Goal: Task Accomplishment & Management: Manage account settings

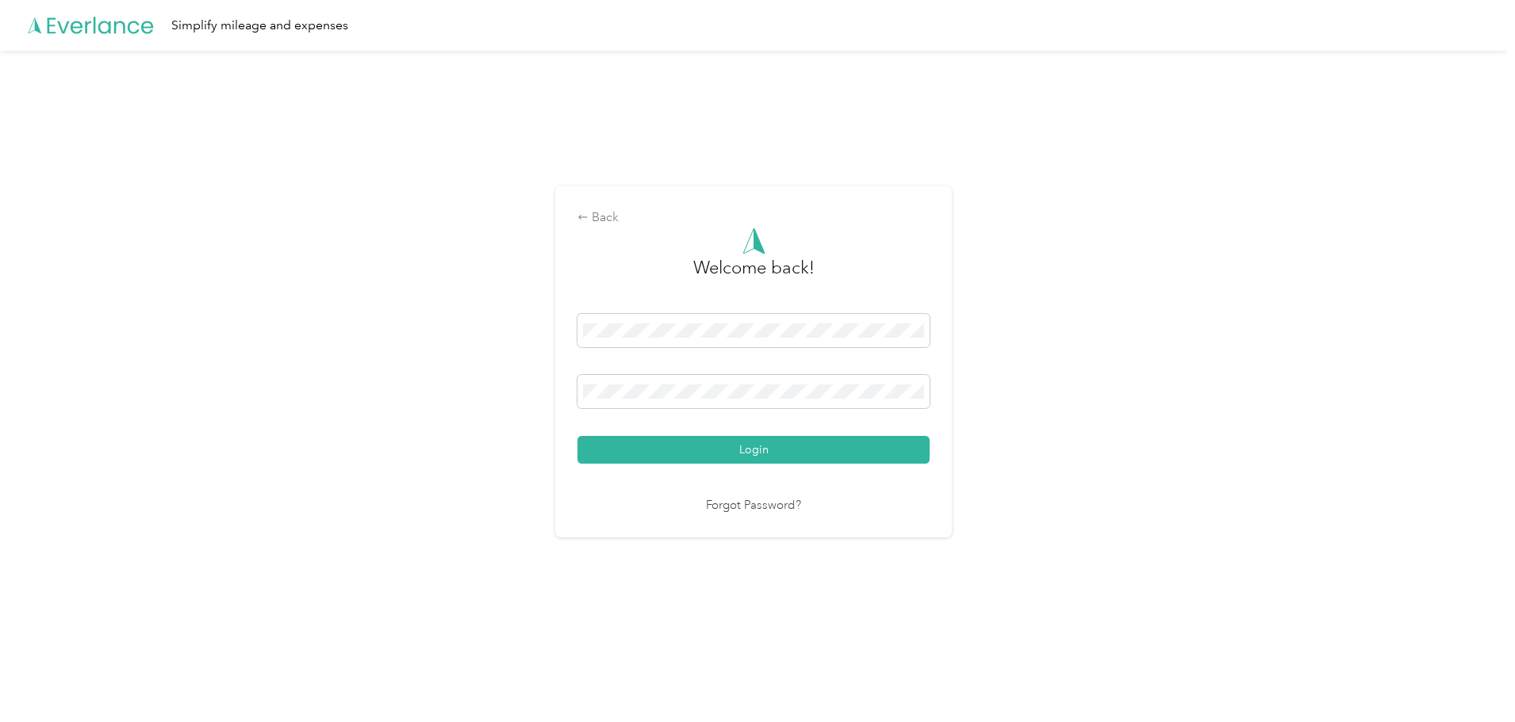
click at [691, 446] on button "Login" at bounding box center [753, 450] width 352 height 28
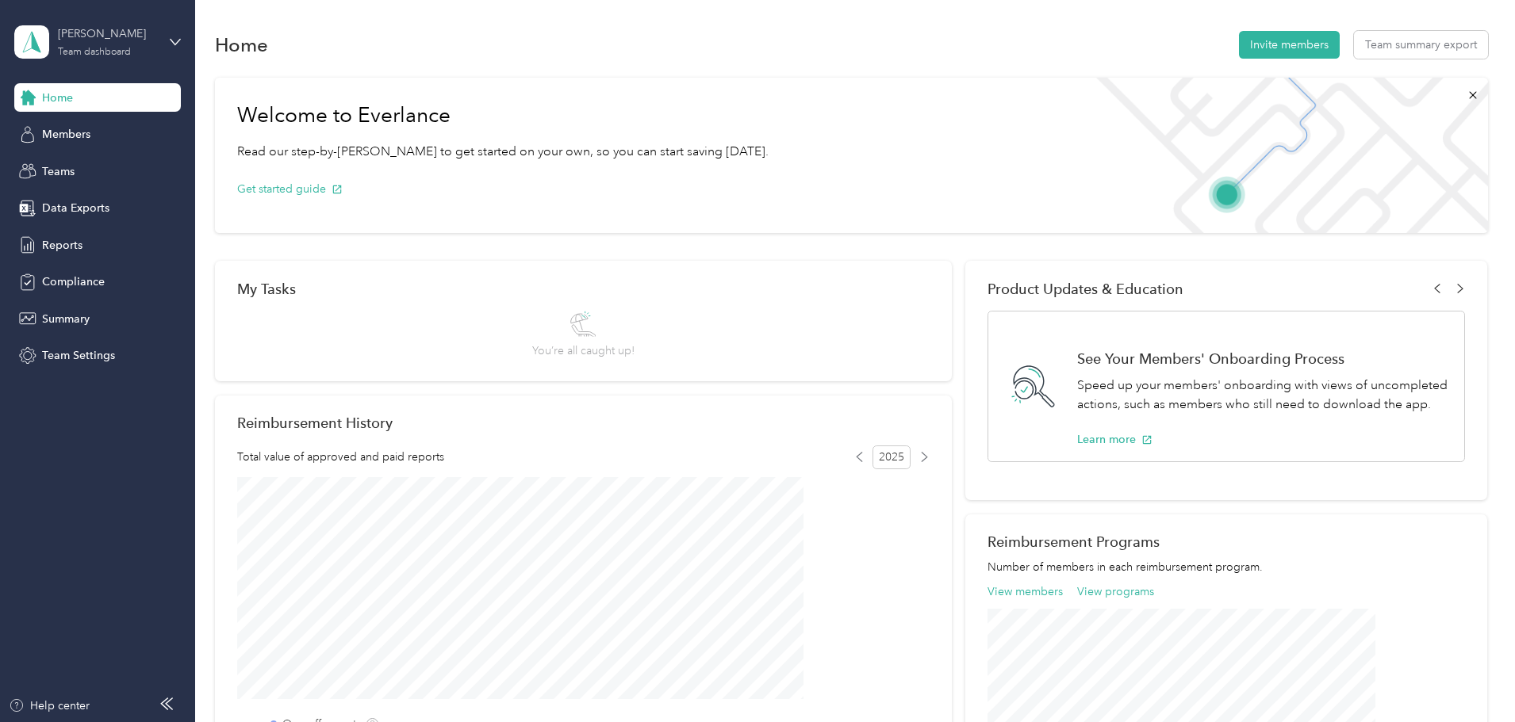
click at [78, 49] on div "Team dashboard" at bounding box center [94, 53] width 73 height 10
click at [83, 163] on div "Personal dashboard" at bounding box center [79, 164] width 100 height 17
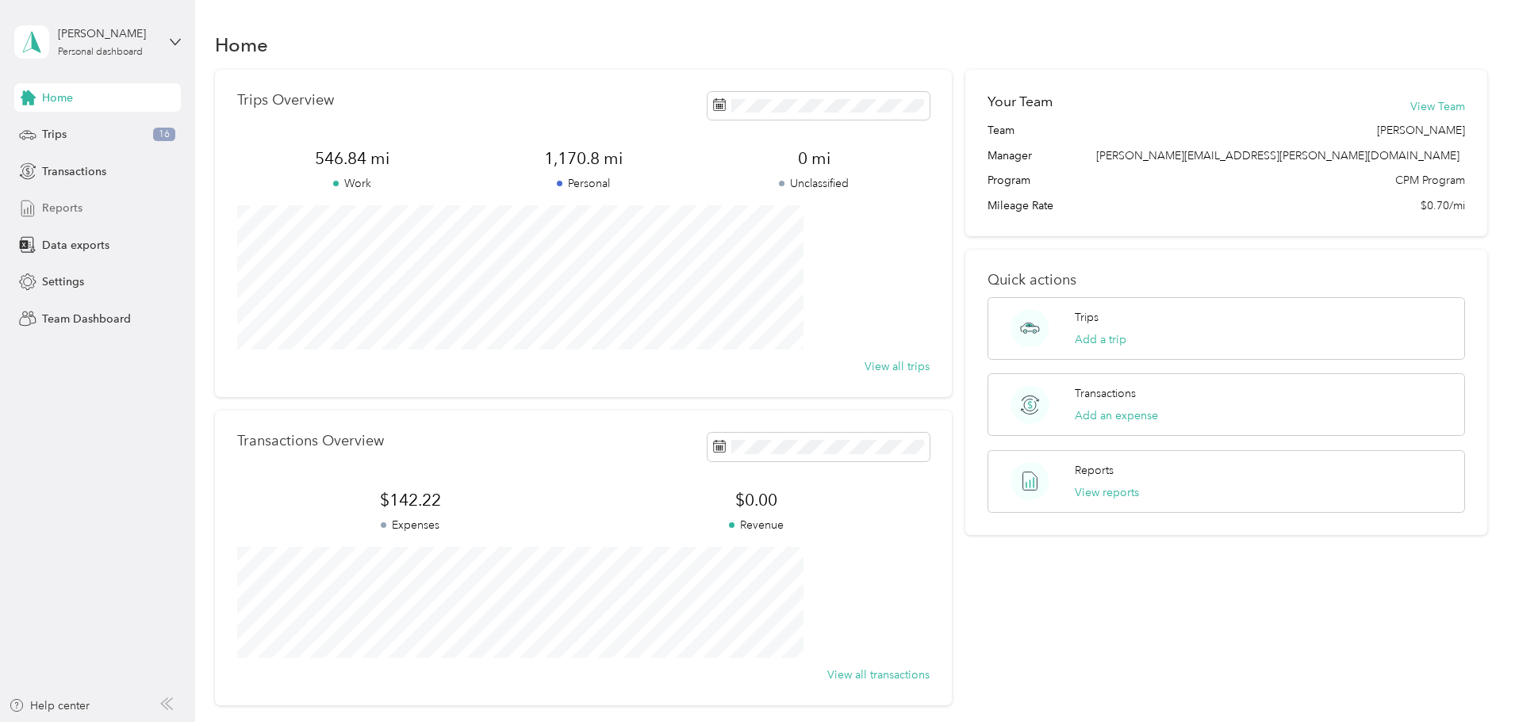
click at [64, 206] on span "Reports" at bounding box center [62, 208] width 40 height 17
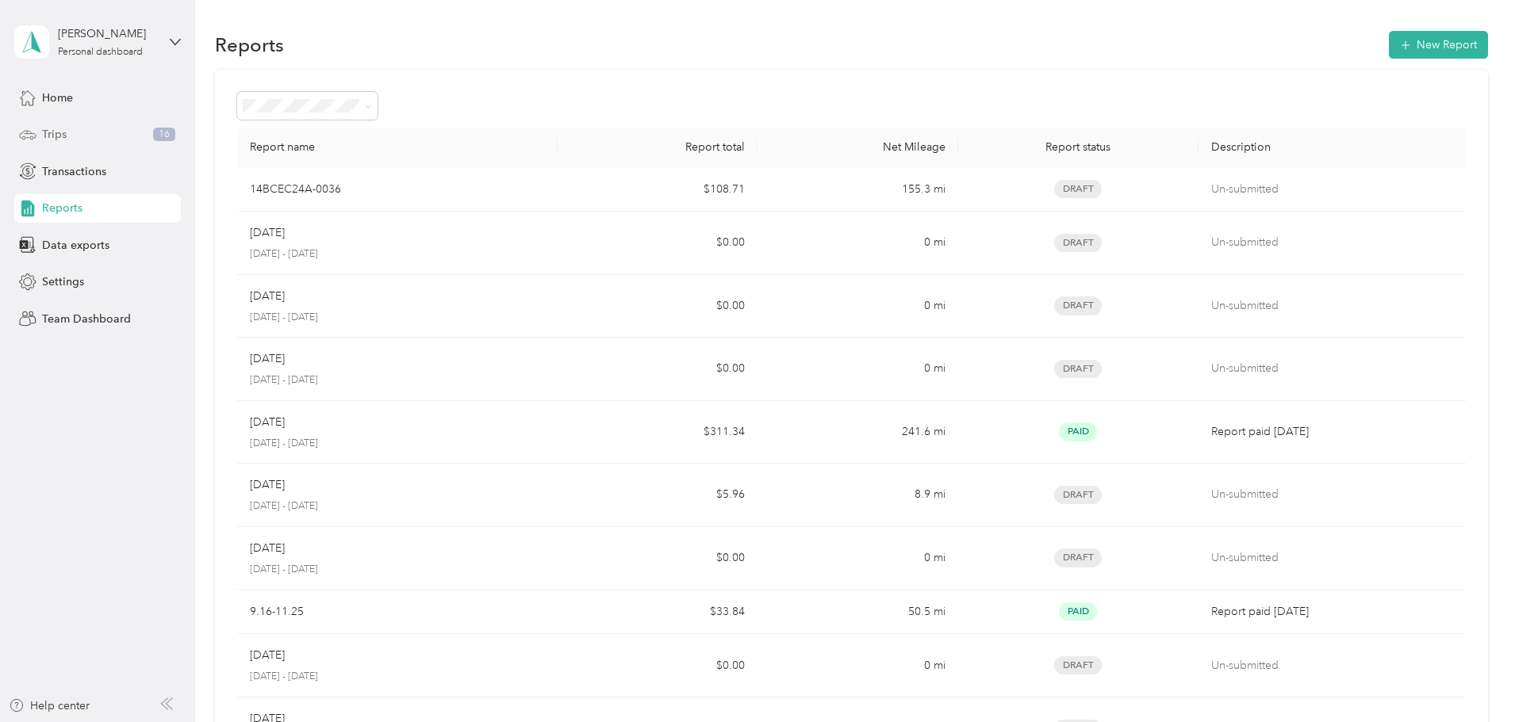
click at [67, 130] on div "Trips 16" at bounding box center [97, 135] width 167 height 29
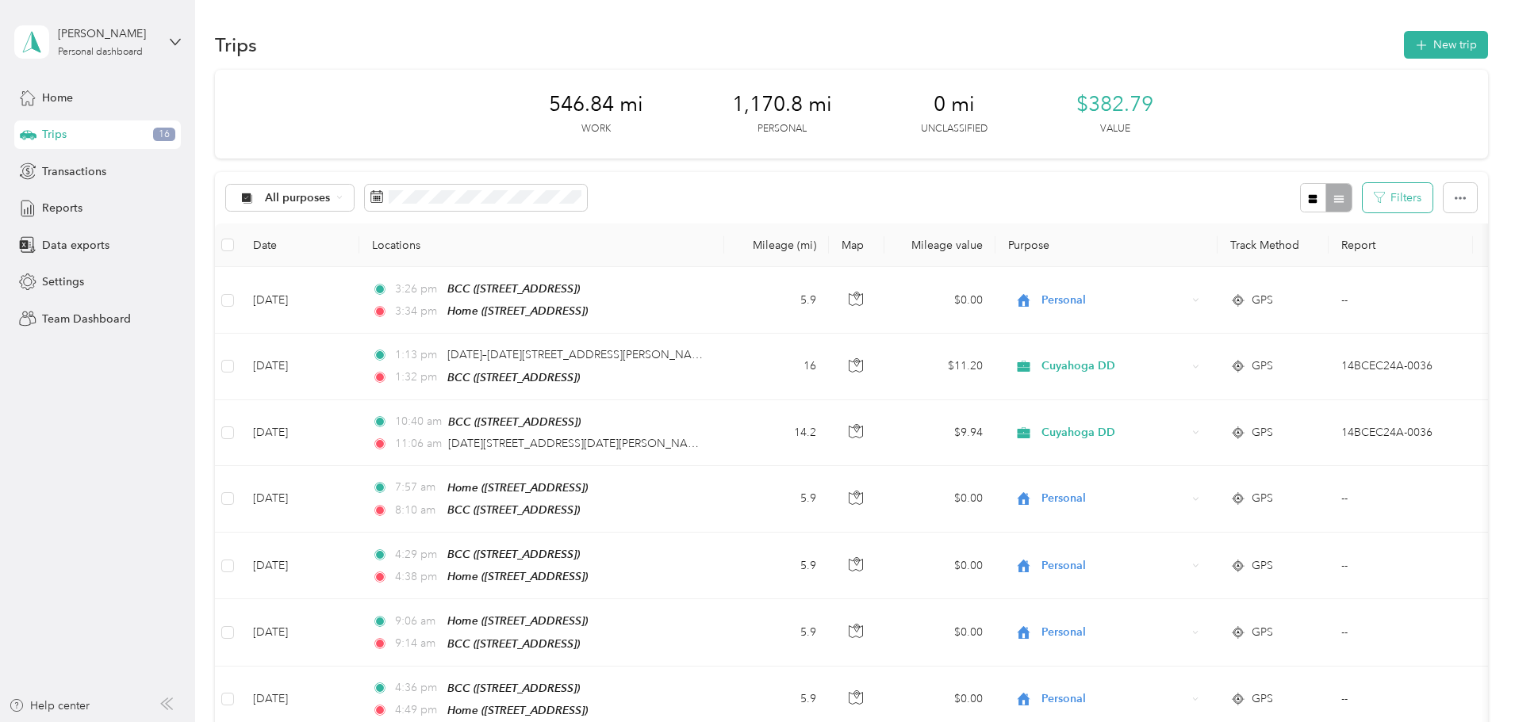
click at [1373, 201] on icon "button" at bounding box center [1378, 197] width 11 height 11
click at [1362, 196] on button "Filters" at bounding box center [1397, 197] width 70 height 29
click at [1362, 201] on button "Filters" at bounding box center [1397, 197] width 70 height 29
click at [1404, 37] on button "New trip" at bounding box center [1446, 45] width 84 height 28
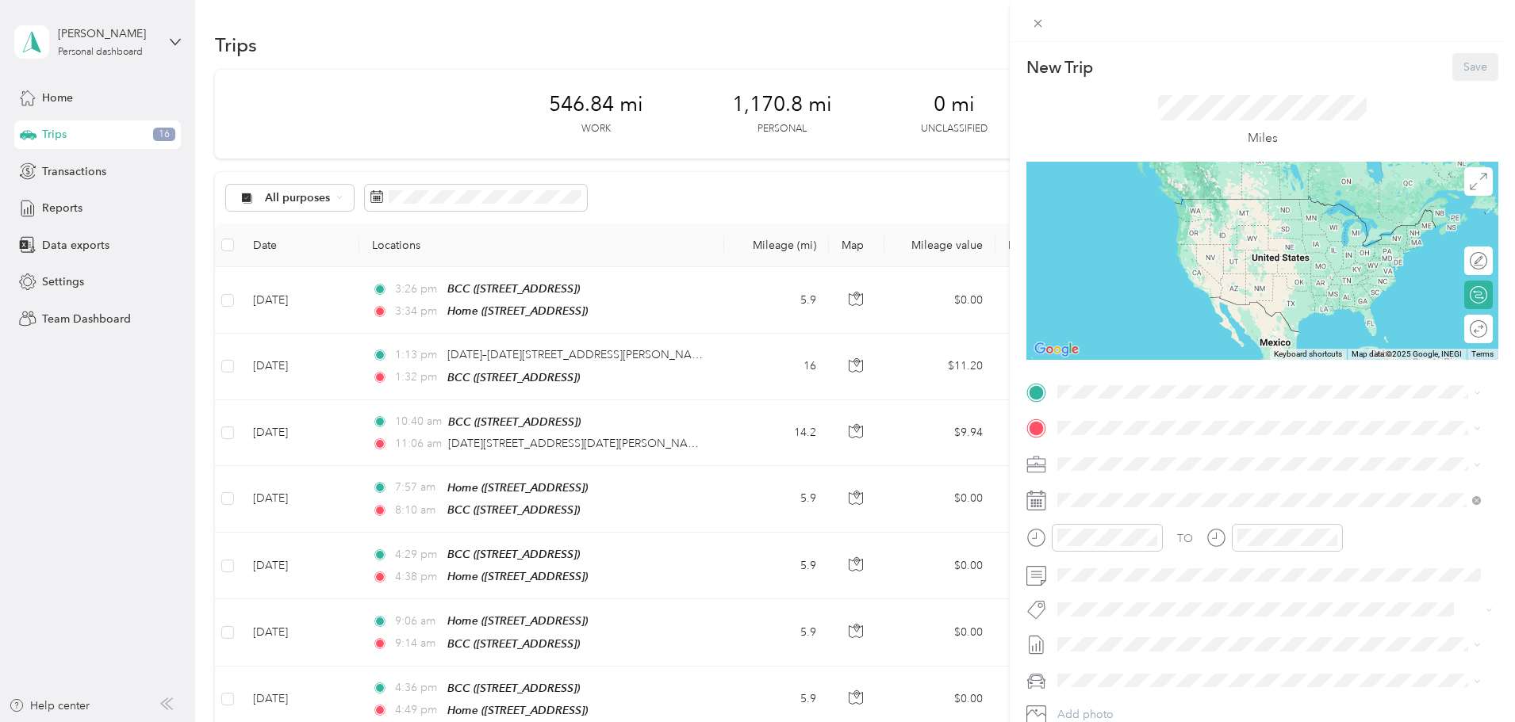
click at [1094, 598] on strong "BCC" at bounding box center [1098, 599] width 23 height 14
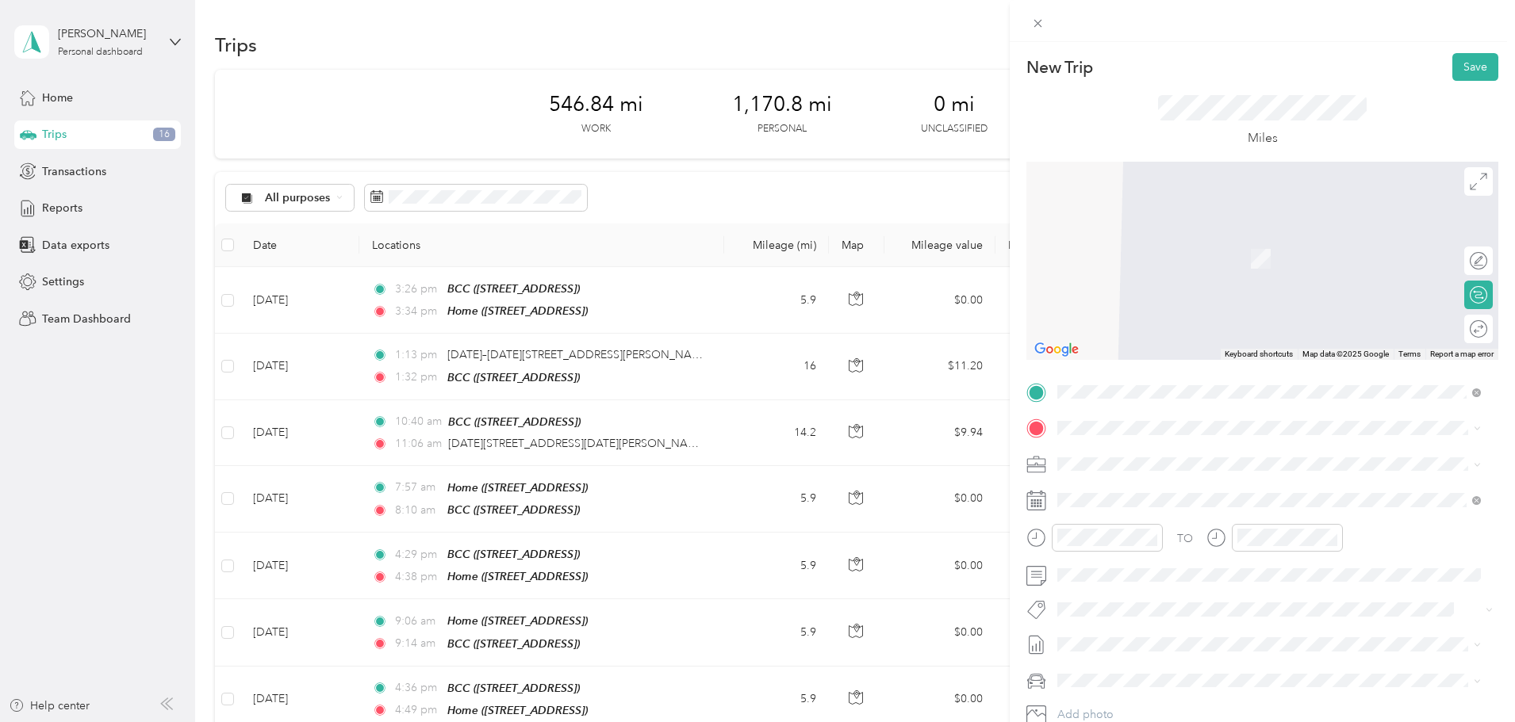
click at [1127, 481] on span "[STREET_ADDRESS][US_STATE]" at bounding box center [1166, 480] width 159 height 14
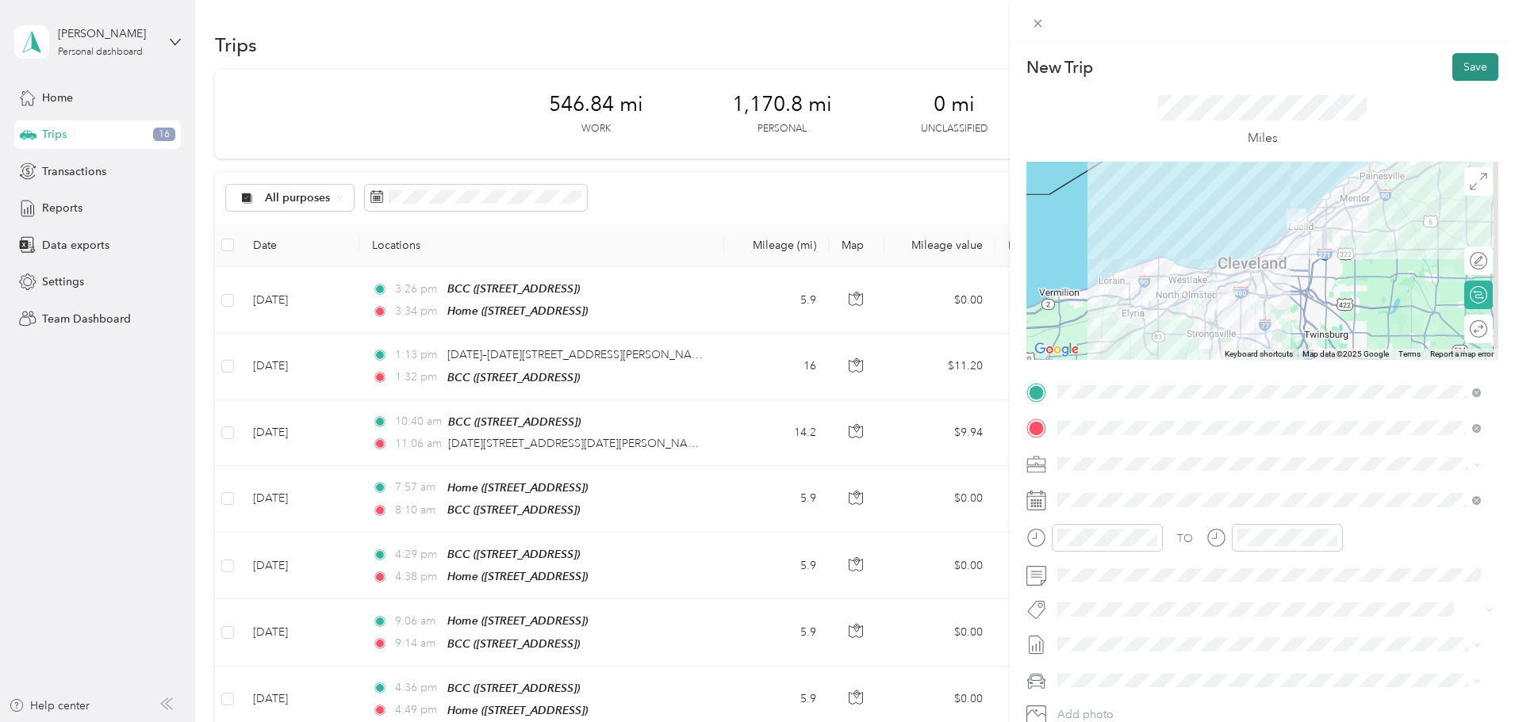
click at [1455, 68] on button "Save" at bounding box center [1475, 67] width 46 height 28
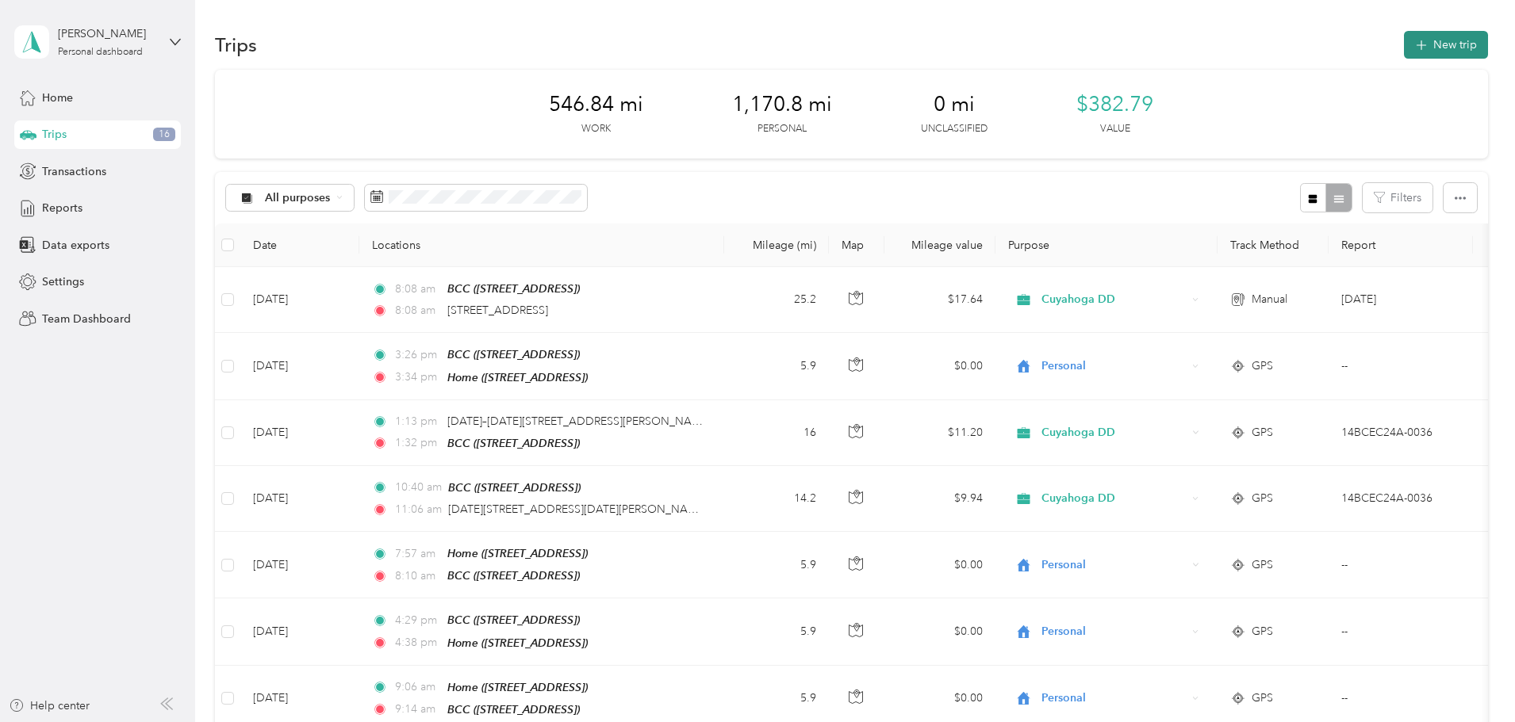
click at [1404, 40] on button "New trip" at bounding box center [1446, 45] width 84 height 28
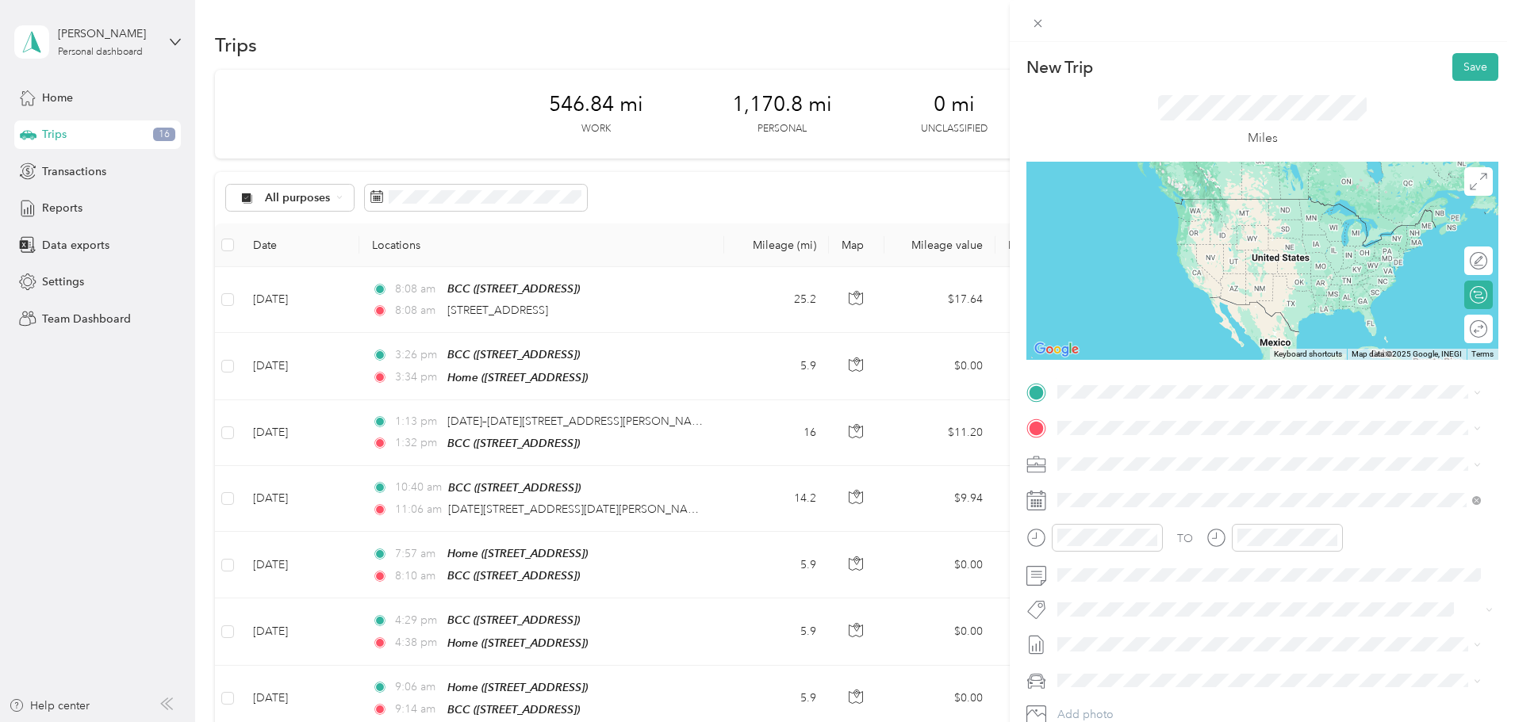
click at [1143, 444] on span "[STREET_ADDRESS][US_STATE]" at bounding box center [1166, 447] width 159 height 14
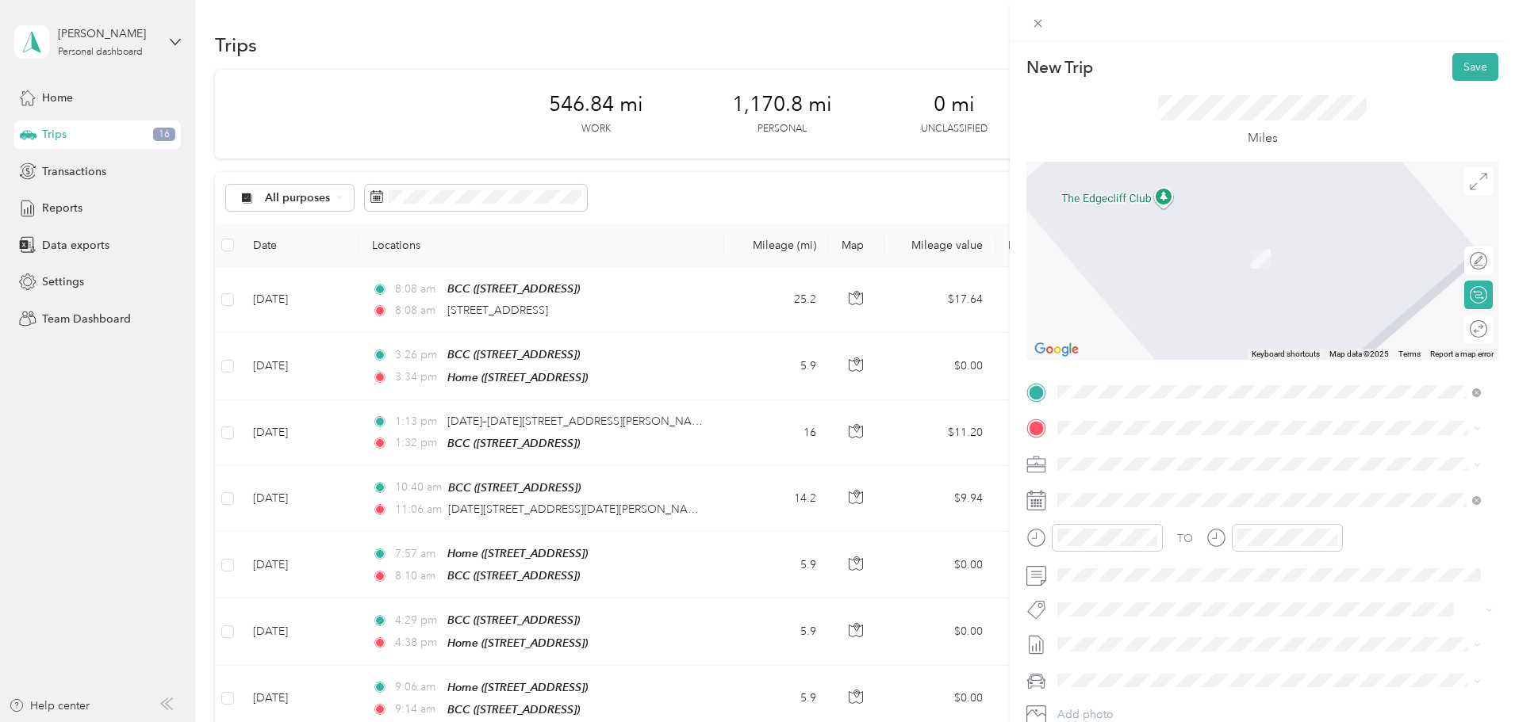
click at [1136, 582] on div "Home [STREET_ADDRESS]" at bounding box center [1269, 592] width 412 height 39
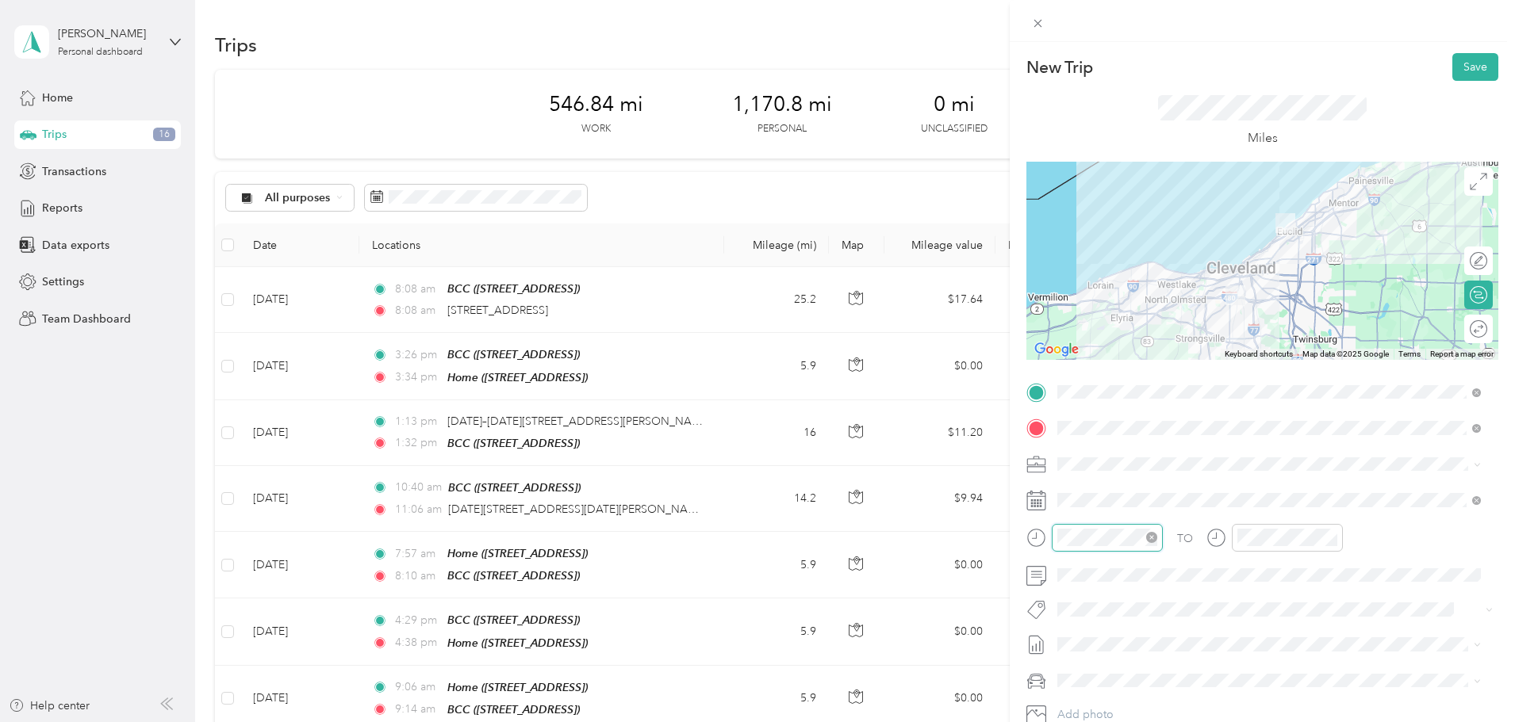
scroll to position [95, 0]
click at [998, 546] on div "New Trip Save This trip cannot be edited because it is either under review, app…" at bounding box center [757, 361] width 1515 height 722
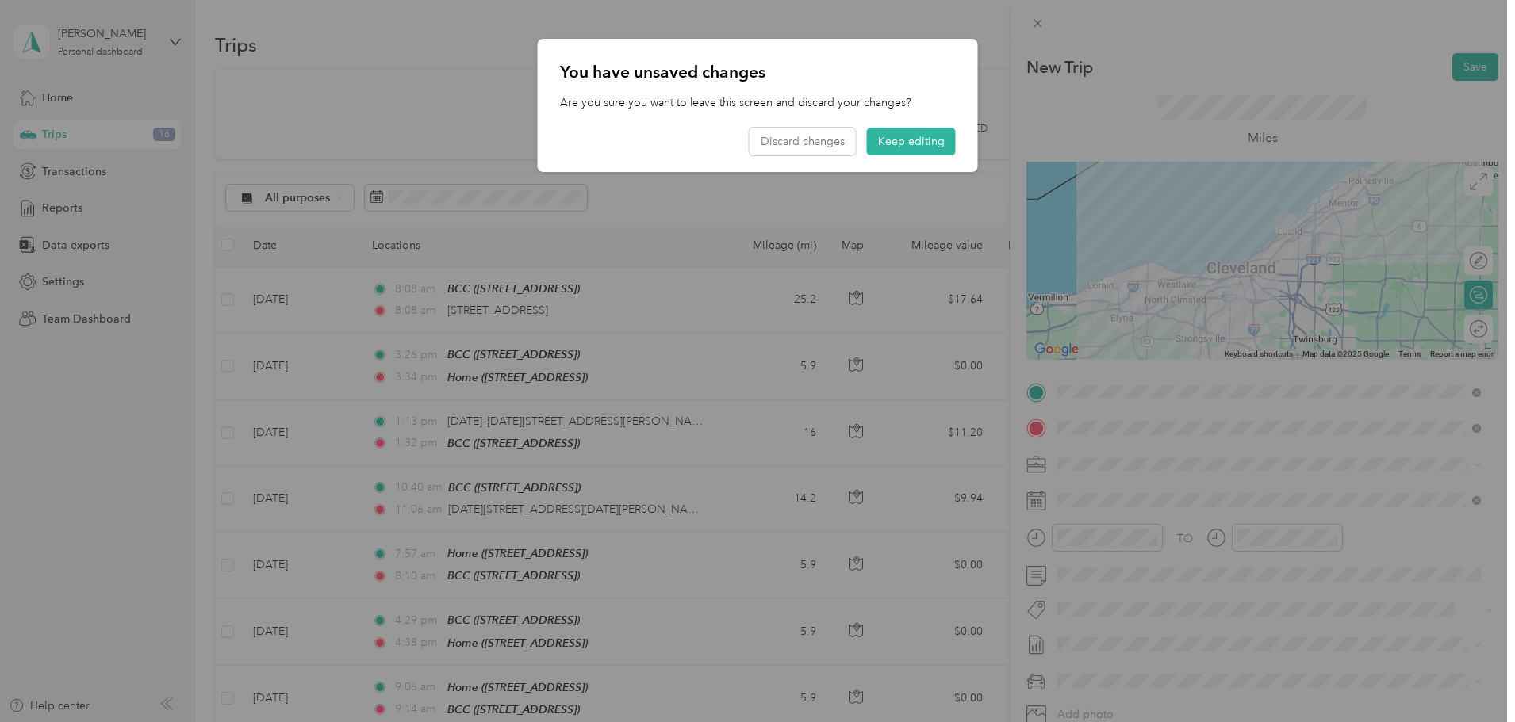
click at [1082, 551] on div at bounding box center [757, 361] width 1515 height 722
click at [1081, 534] on div at bounding box center [757, 361] width 1515 height 722
click at [1100, 535] on div at bounding box center [757, 361] width 1515 height 722
click at [932, 140] on button "Keep editing" at bounding box center [911, 142] width 89 height 28
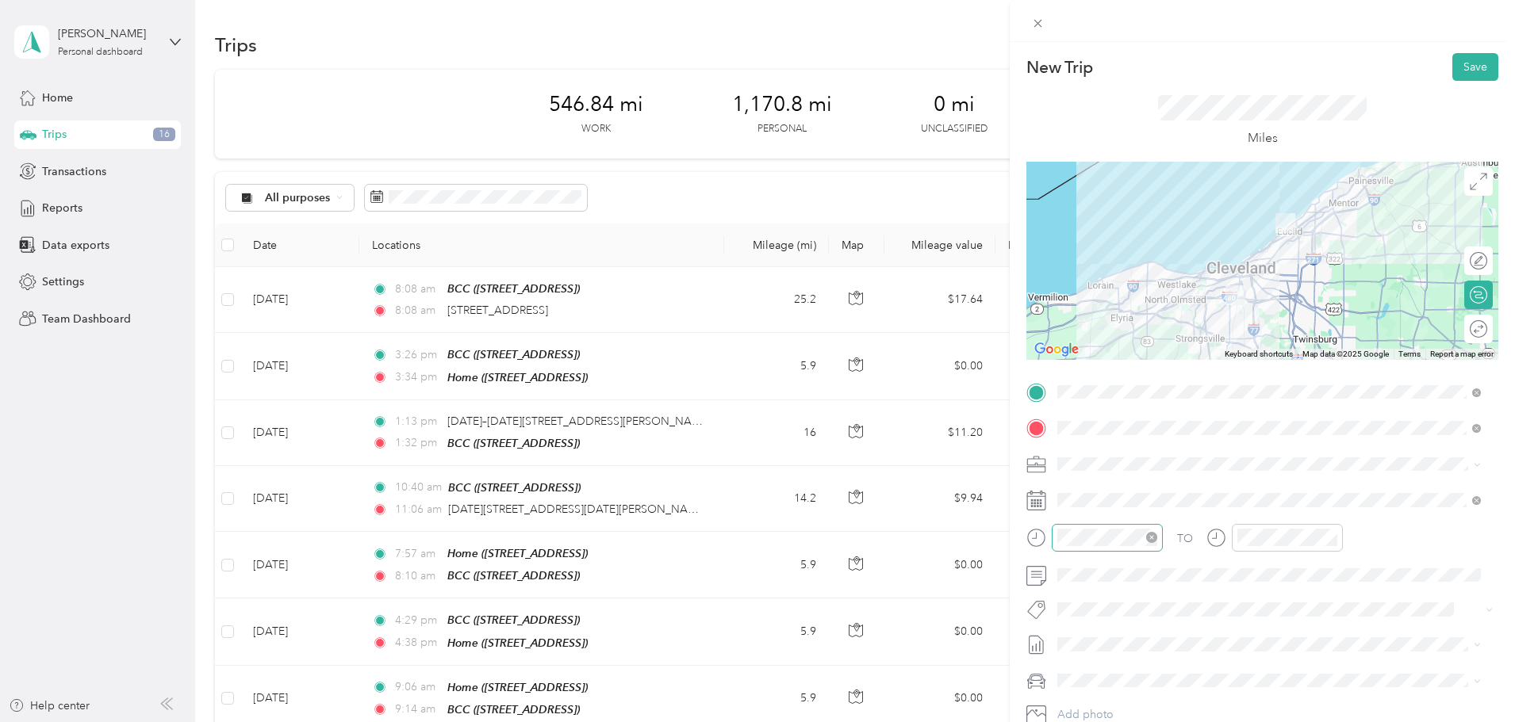
click at [1083, 526] on div at bounding box center [1107, 538] width 111 height 28
click at [1071, 348] on div "02" at bounding box center [1074, 354] width 38 height 22
click at [1118, 405] on div "33" at bounding box center [1119, 409] width 38 height 22
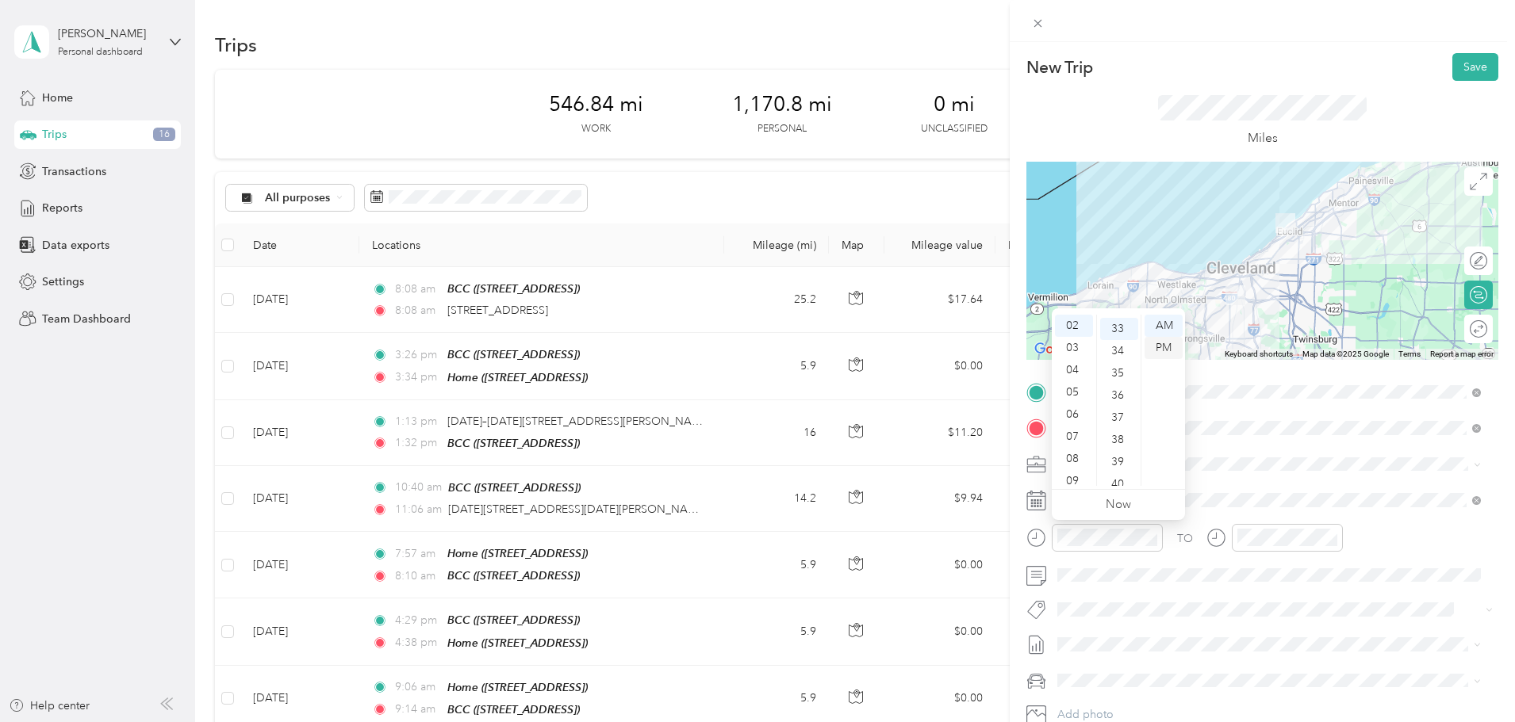
scroll to position [733, 0]
click at [1161, 343] on div "PM" at bounding box center [1163, 348] width 38 height 22
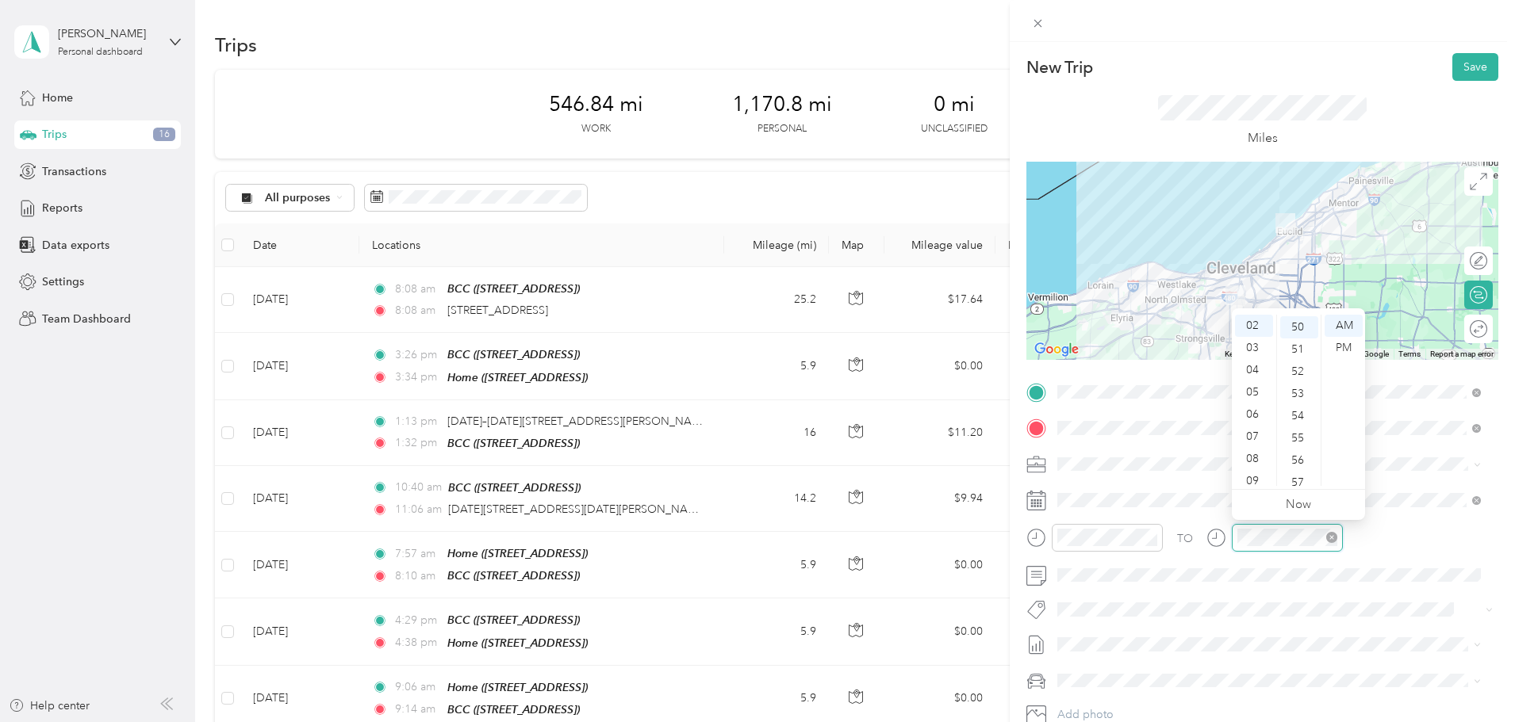
scroll to position [1110, 0]
click at [1342, 351] on div "PM" at bounding box center [1343, 348] width 38 height 22
click at [1463, 63] on button "Save" at bounding box center [1475, 67] width 46 height 28
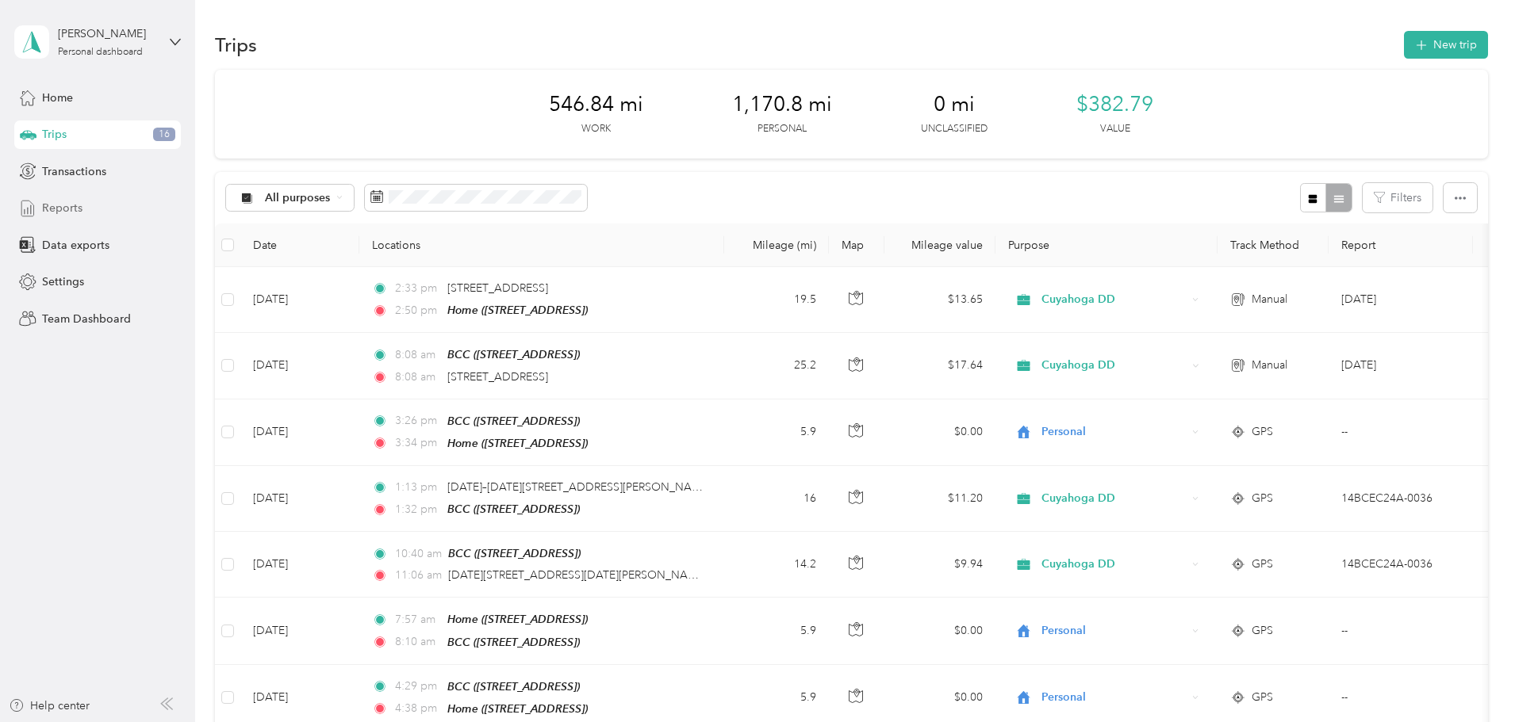
click at [90, 213] on div "Reports" at bounding box center [97, 208] width 167 height 29
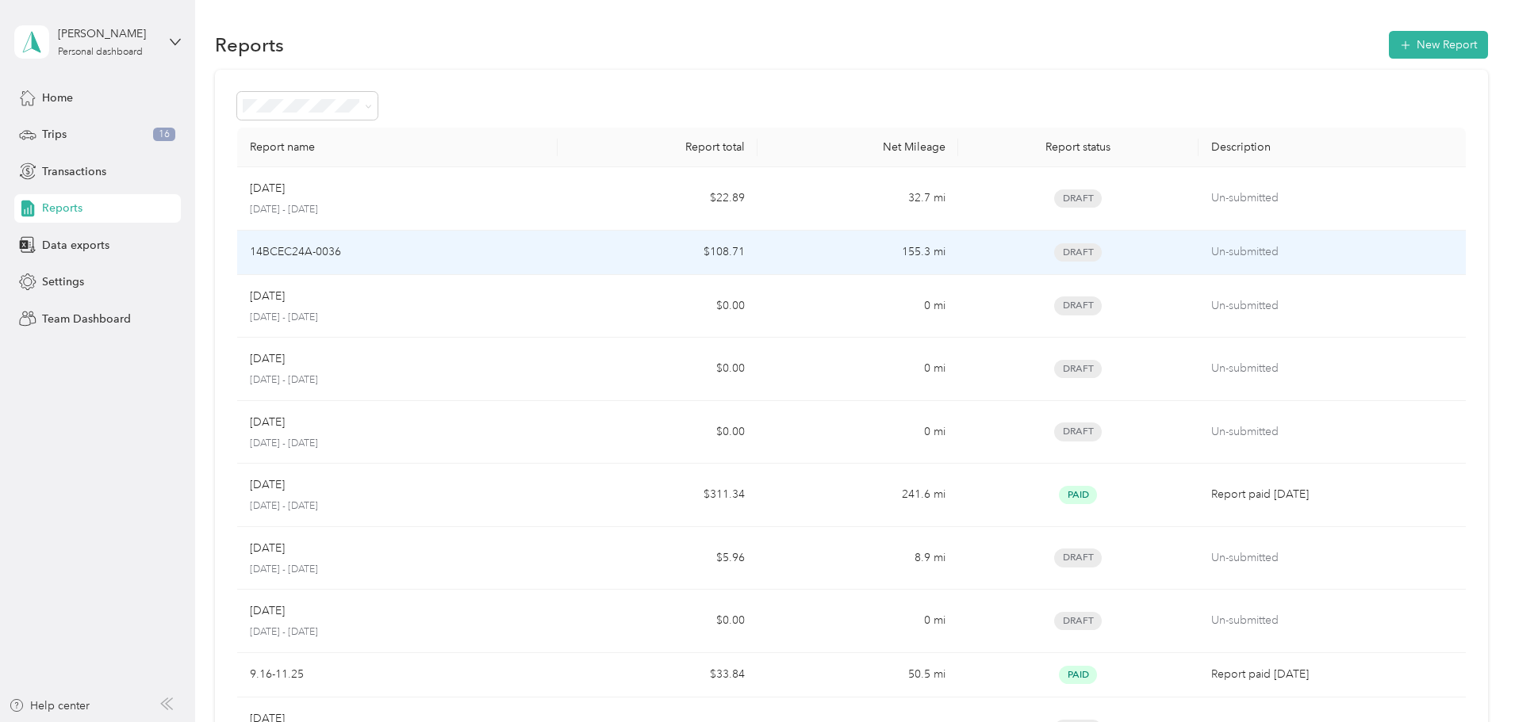
click at [341, 245] on p "14BCEC24A-0036" at bounding box center [295, 251] width 91 height 17
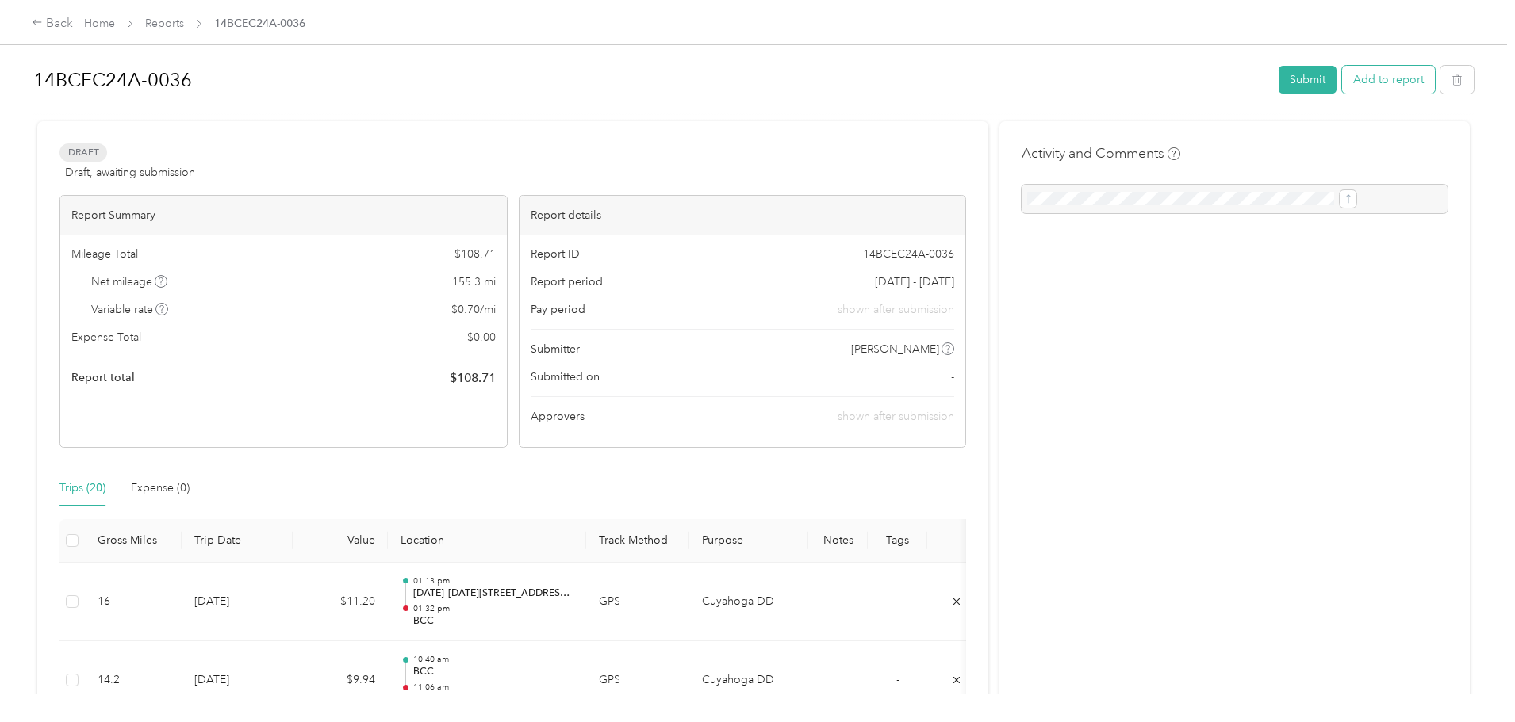
click at [1342, 74] on button "Add to report" at bounding box center [1388, 80] width 93 height 28
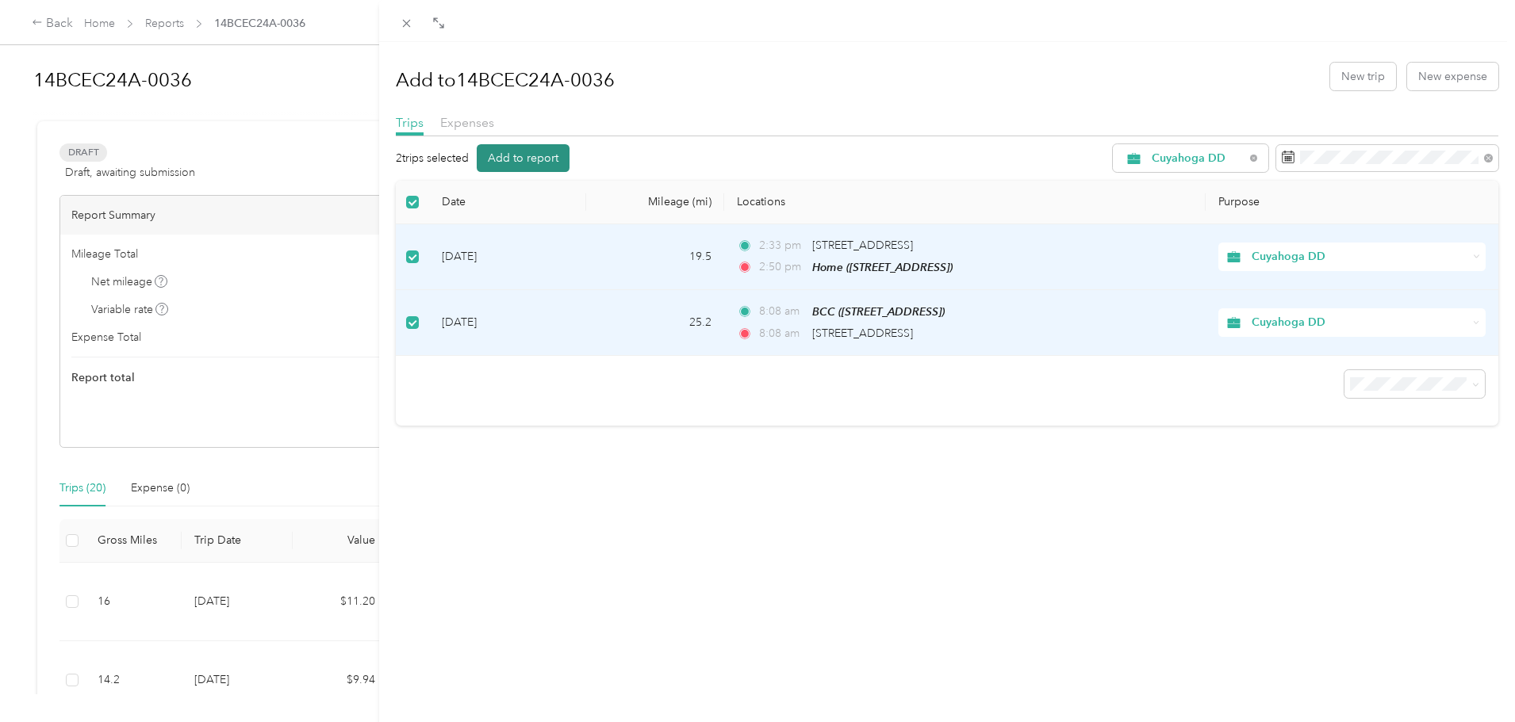
click at [505, 155] on button "Add to report" at bounding box center [523, 158] width 93 height 28
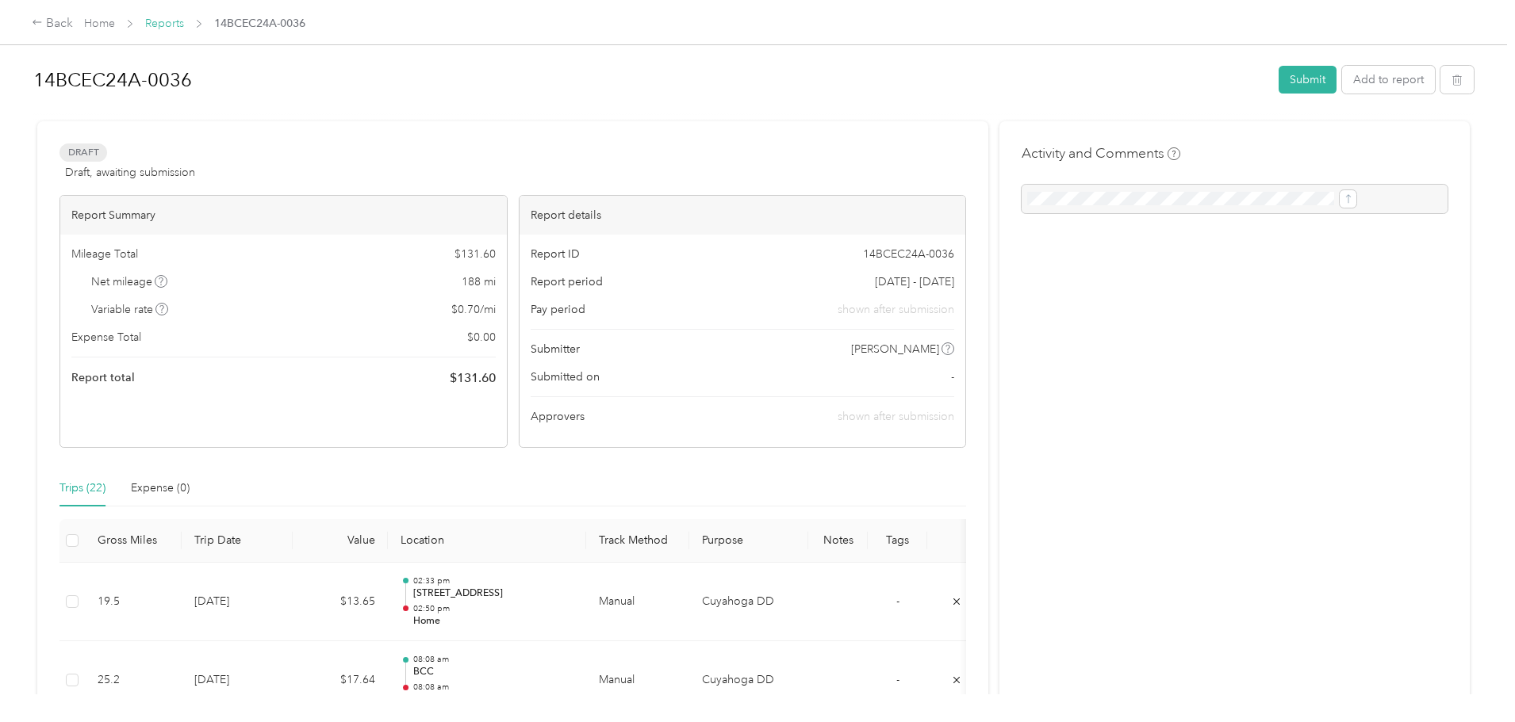
click at [184, 17] on link "Reports" at bounding box center [164, 23] width 39 height 13
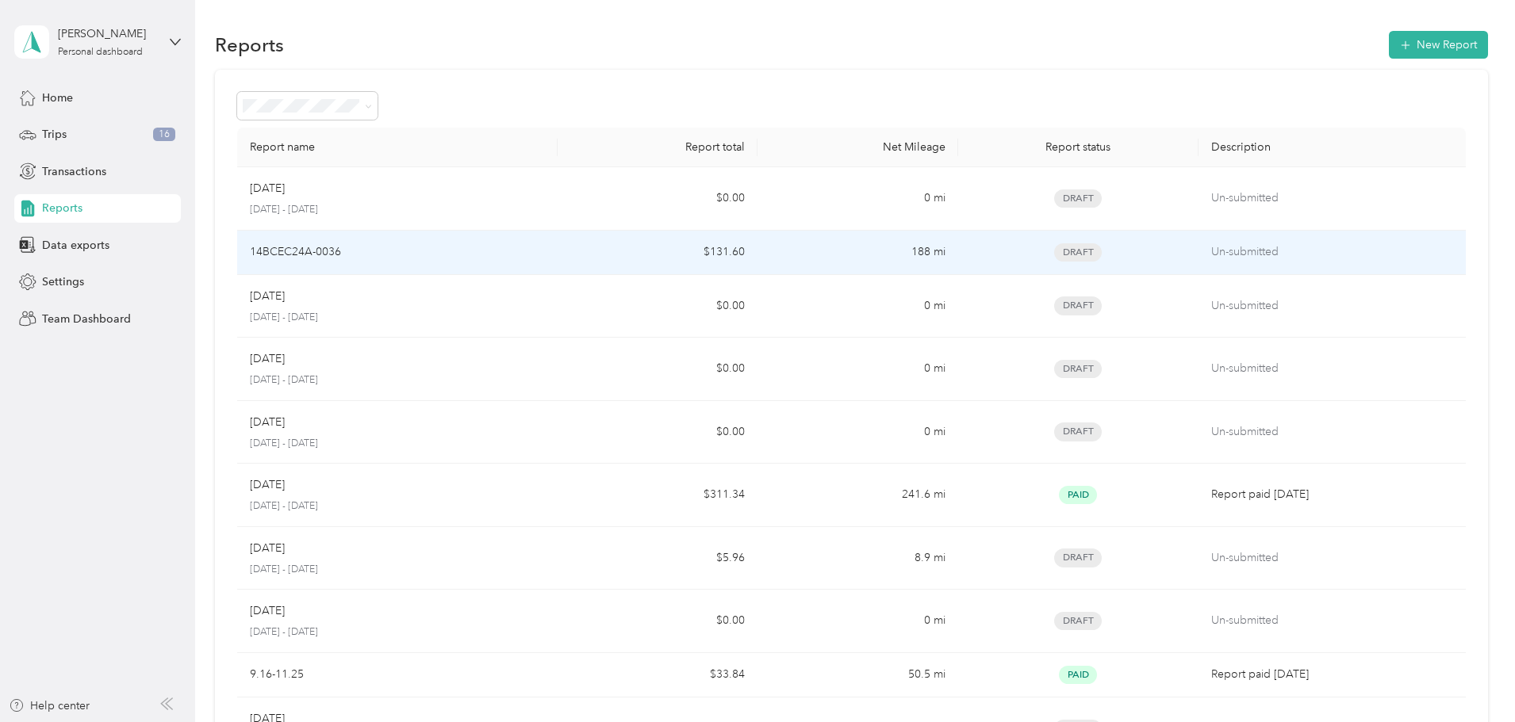
click at [1198, 249] on td "Un-submitted" at bounding box center [1331, 253] width 267 height 44
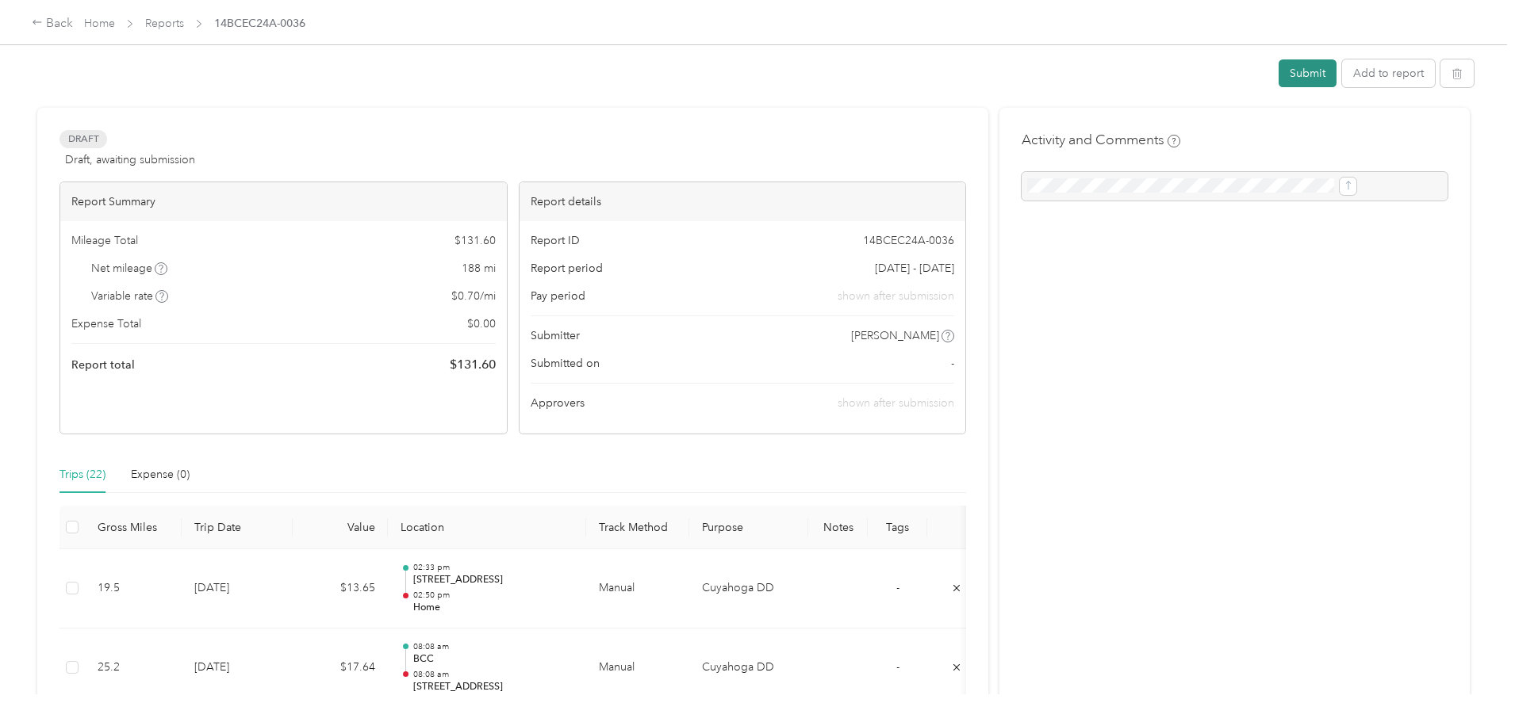
click at [1278, 70] on button "Submit" at bounding box center [1307, 73] width 58 height 28
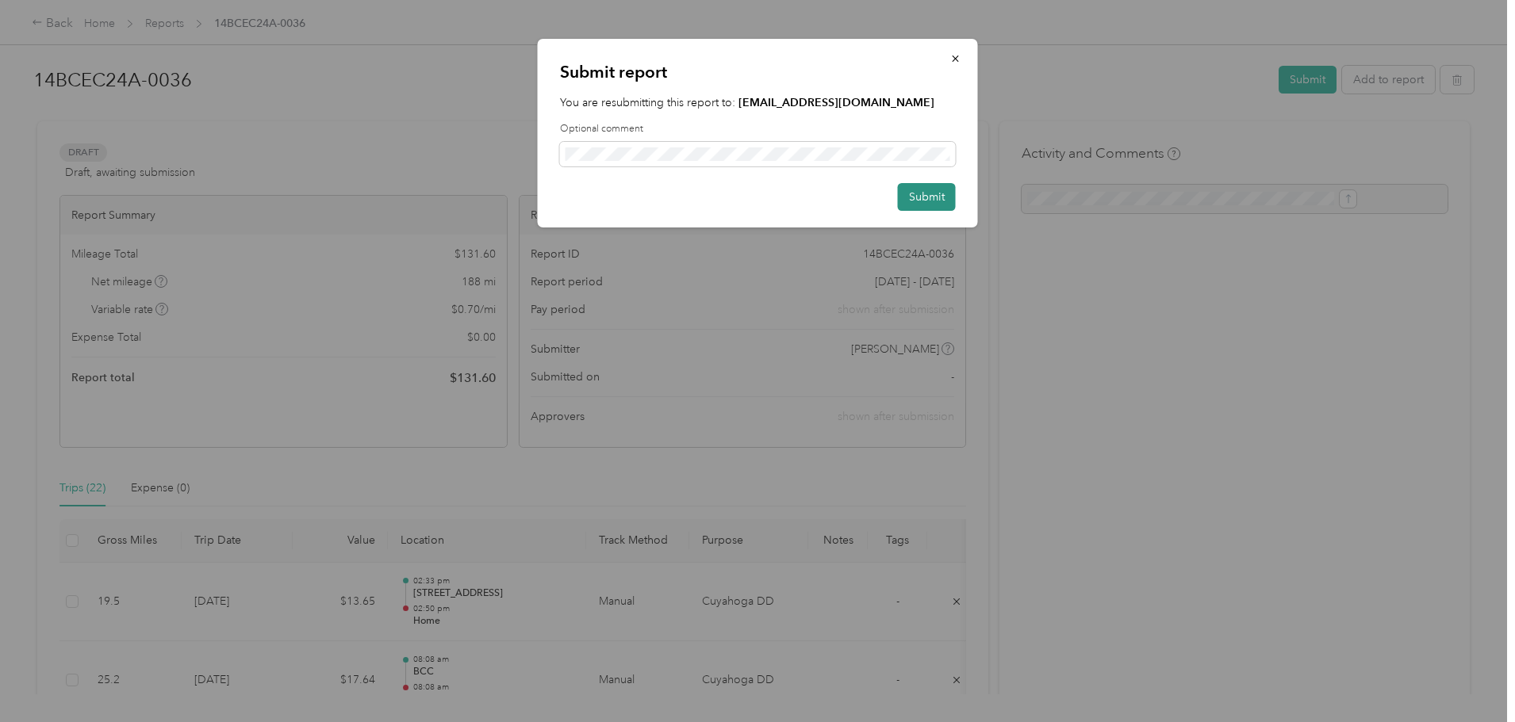
click at [925, 197] on button "Submit" at bounding box center [927, 197] width 58 height 28
